Goal: Information Seeking & Learning: Learn about a topic

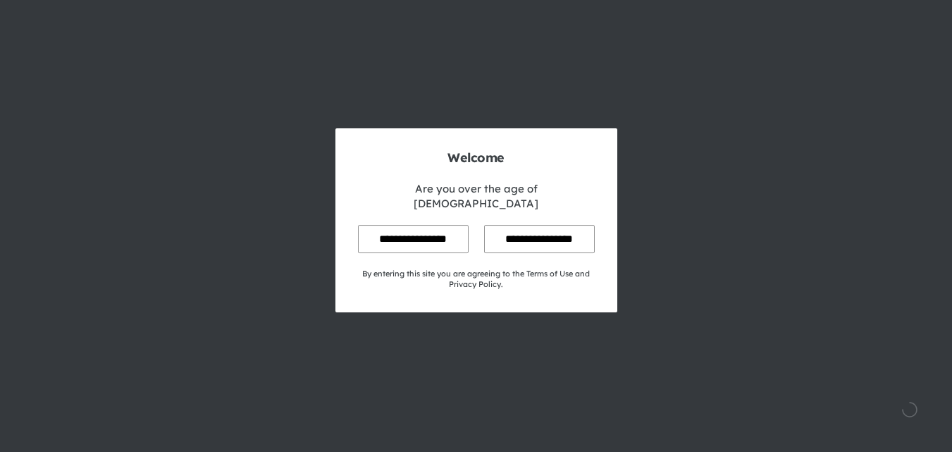
click at [424, 230] on input "**********" at bounding box center [413, 238] width 111 height 27
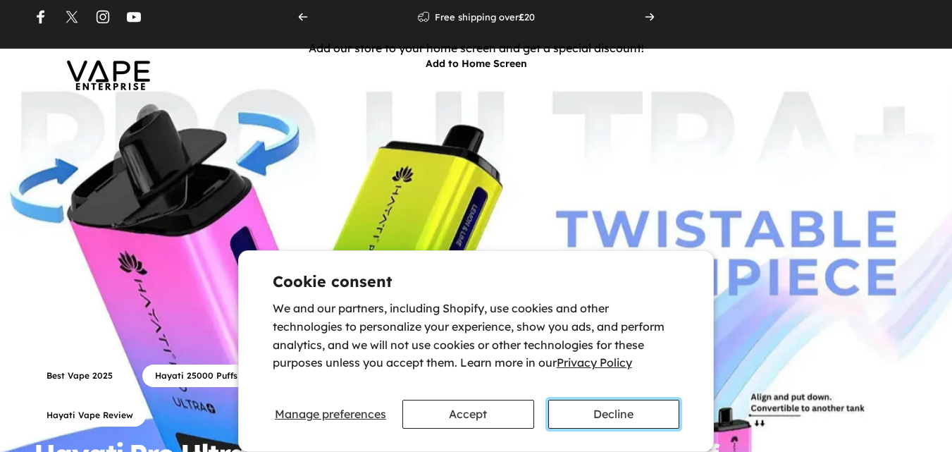
click at [589, 410] on button "Decline" at bounding box center [614, 414] width 132 height 29
click at [597, 423] on button "Decline" at bounding box center [614, 414] width 132 height 29
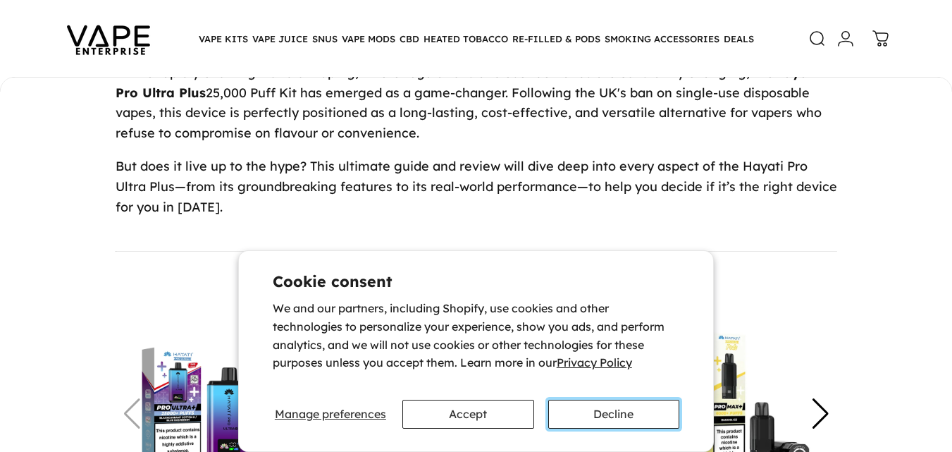
scroll to position [1128, 0]
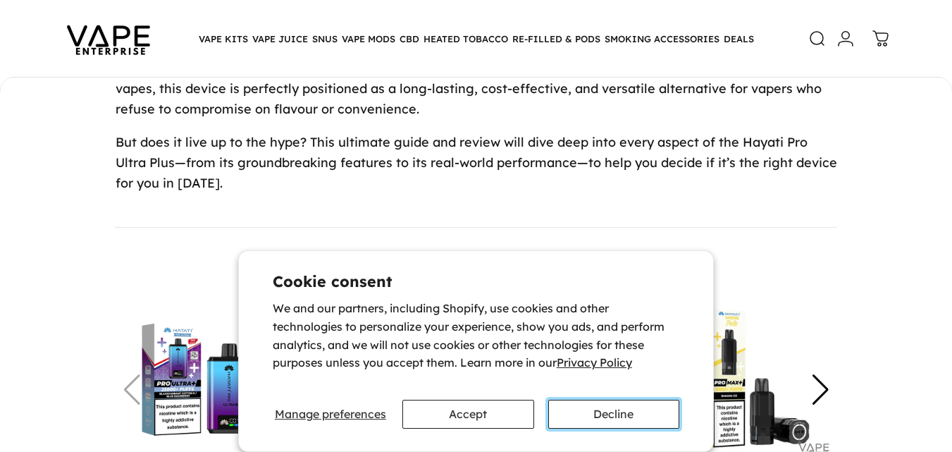
click at [599, 424] on button "Decline" at bounding box center [614, 414] width 132 height 29
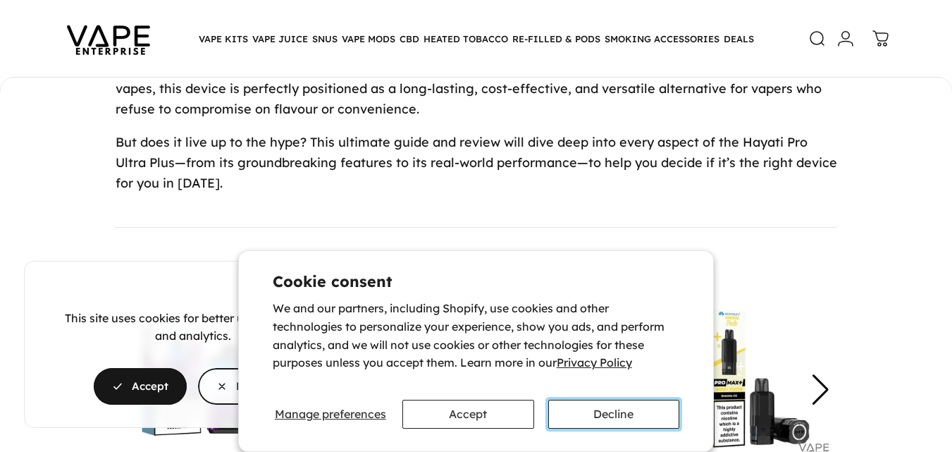
click at [600, 425] on button "Decline" at bounding box center [614, 414] width 132 height 29
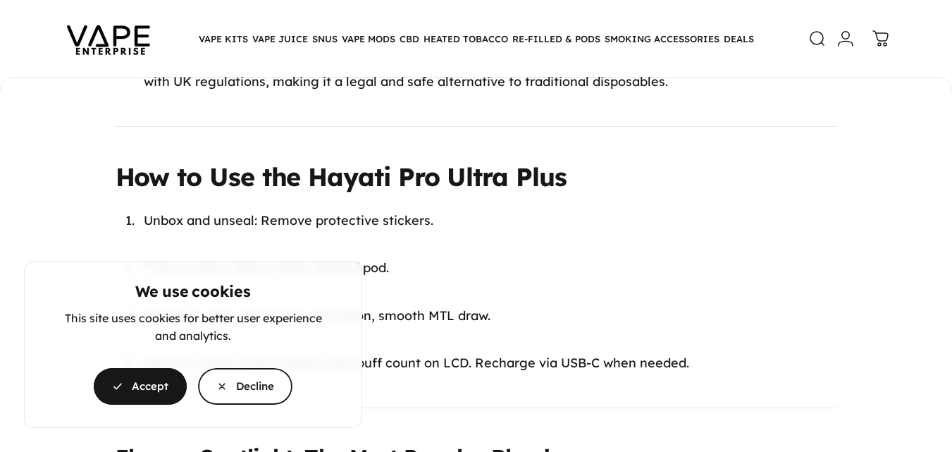
scroll to position [0, 0]
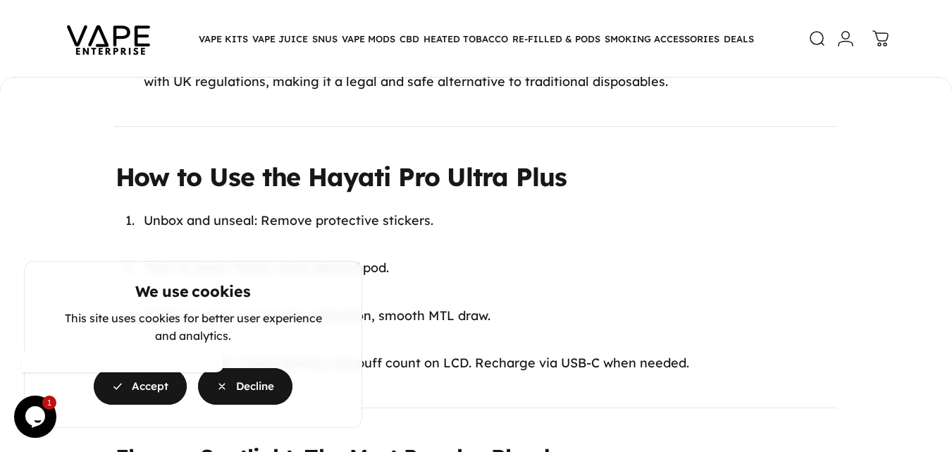
drag, startPoint x: 251, startPoint y: 393, endPoint x: 172, endPoint y: 101, distance: 303.0
click at [251, 393] on span "button" at bounding box center [246, 386] width 142 height 73
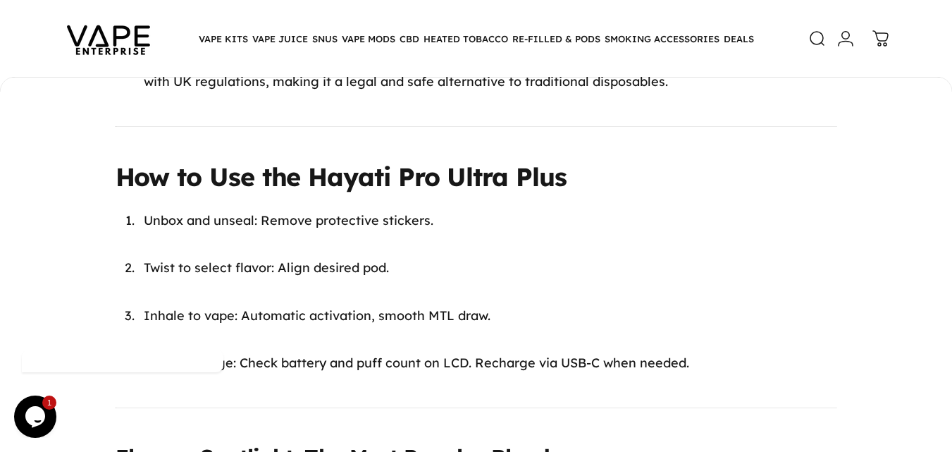
click at [226, 386] on div at bounding box center [141, 305] width 254 height 166
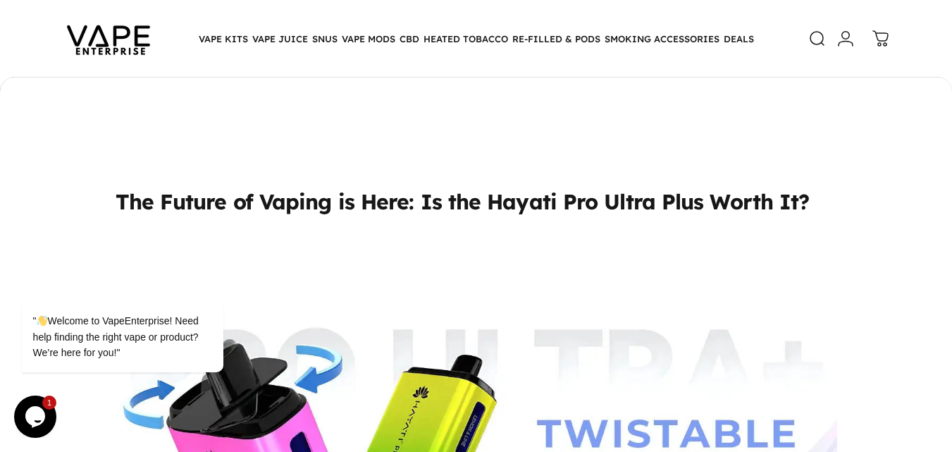
scroll to position [493, 0]
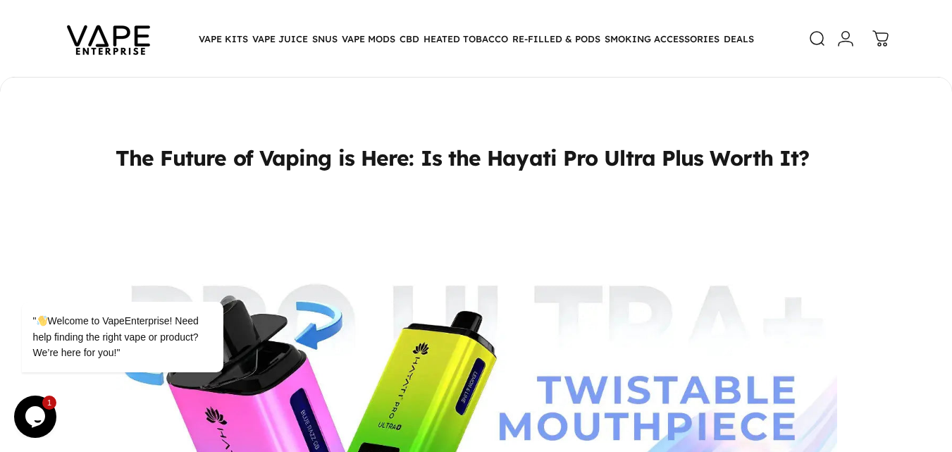
click at [593, 162] on h3 "The Future of Vaping is Here: Is the Hayati Pro Ultra Plus Worth It?" at bounding box center [477, 128] width 722 height 89
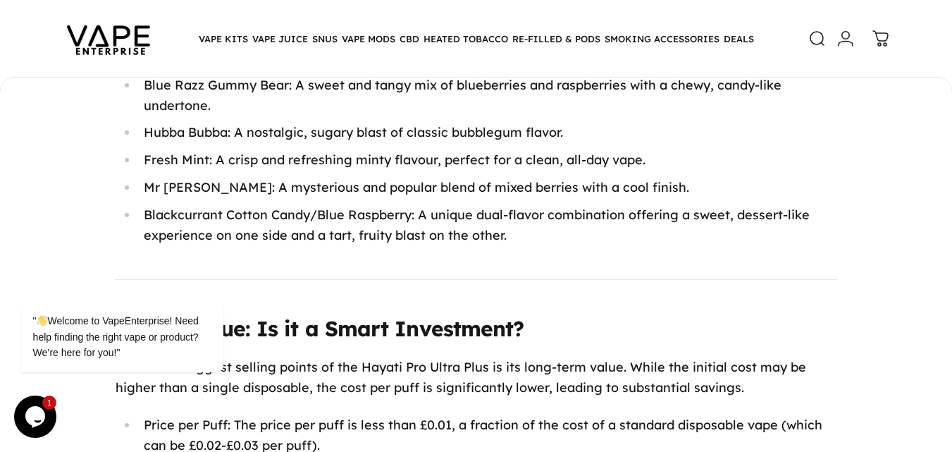
scroll to position [3802, 0]
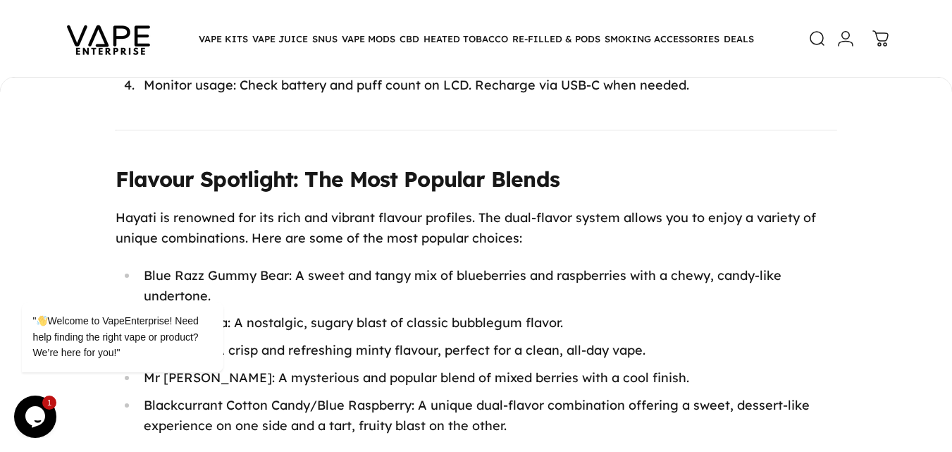
click at [801, 165] on h3 "Flavour Spotlight: The Most Popular Blends" at bounding box center [477, 179] width 722 height 30
